Goal: Register for event/course

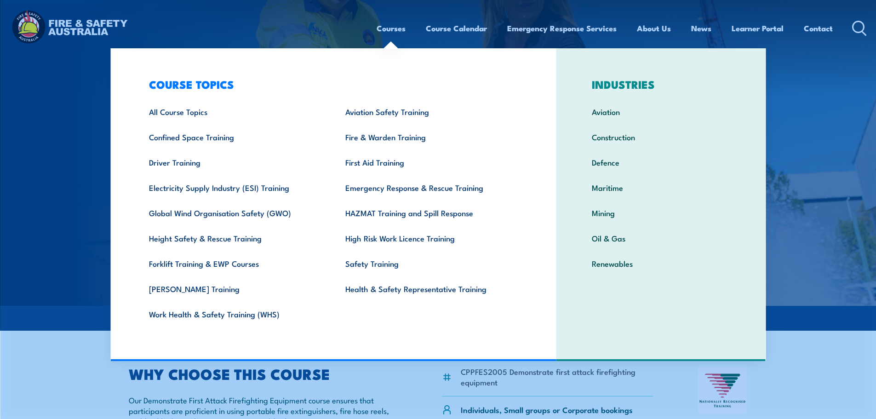
click at [862, 161] on img at bounding box center [438, 153] width 876 height 306
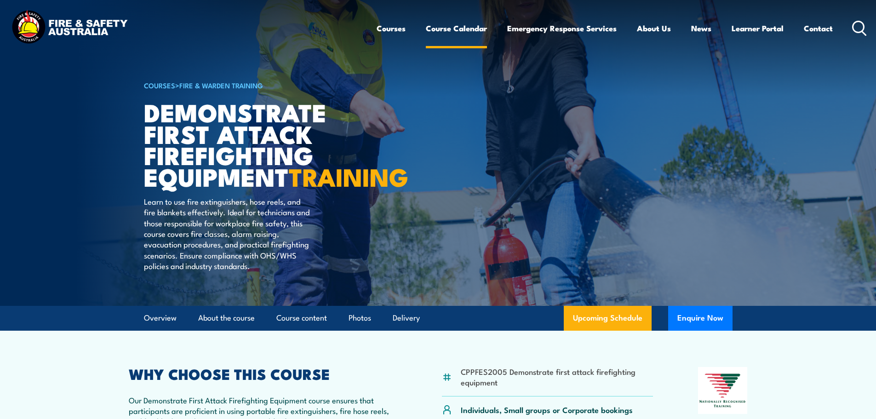
click at [439, 32] on link "Course Calendar" at bounding box center [456, 28] width 61 height 24
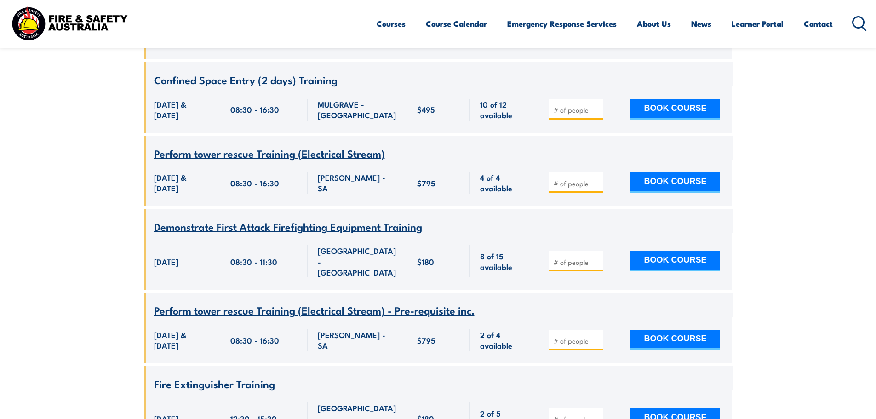
scroll to position [3218, 0]
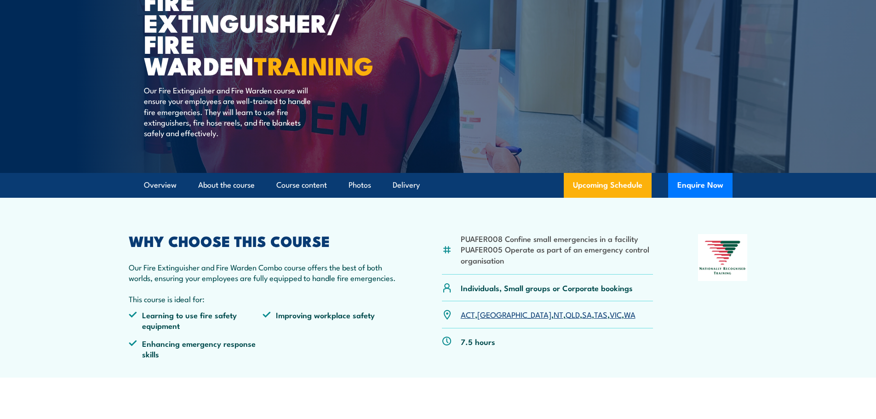
scroll to position [276, 0]
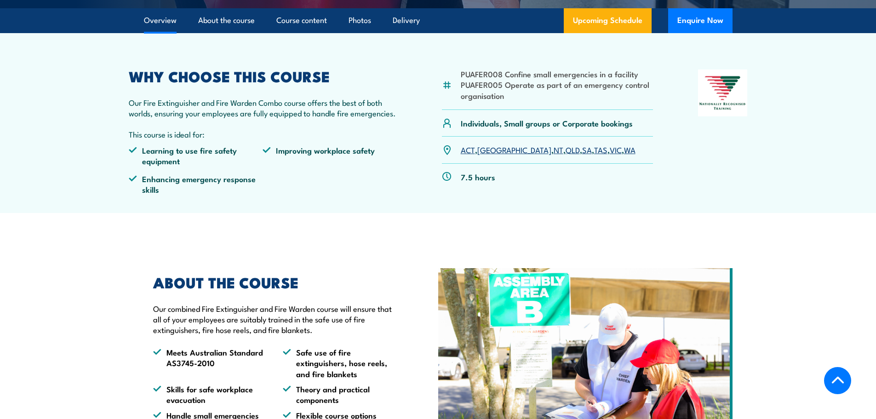
click at [624, 153] on link "WA" at bounding box center [629, 149] width 11 height 11
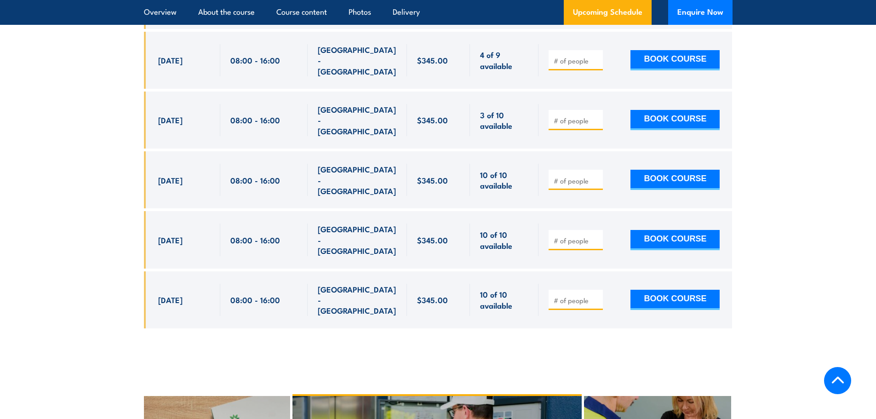
scroll to position [1693, 0]
